Goal: Find specific page/section: Find specific page/section

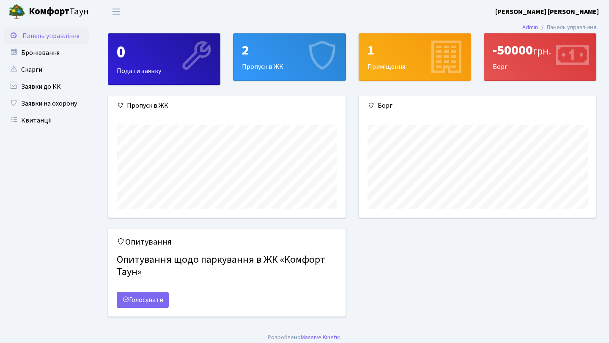
click at [446, 41] on icon at bounding box center [446, 57] width 40 height 40
